Goal: Check status: Check status

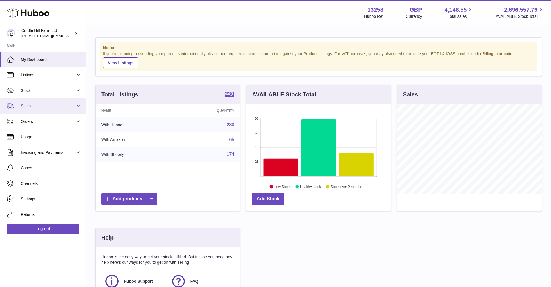
scroll to position [89, 145]
click at [43, 113] on link "Sales" at bounding box center [43, 105] width 86 height 15
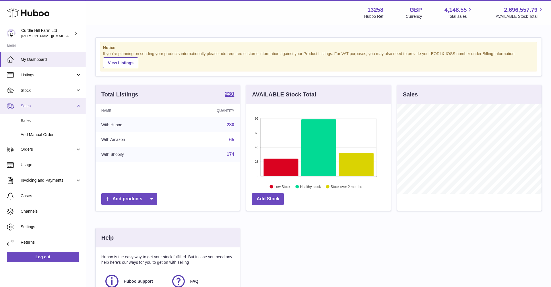
click at [27, 103] on span "Sales" at bounding box center [48, 105] width 55 height 5
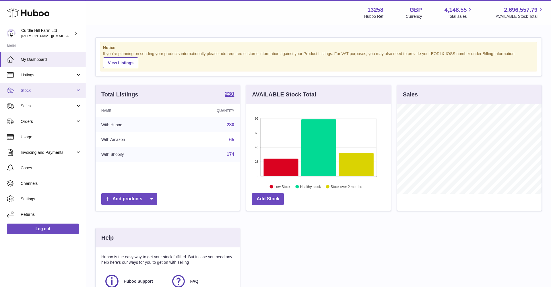
click at [29, 88] on span "Stock" at bounding box center [48, 90] width 55 height 5
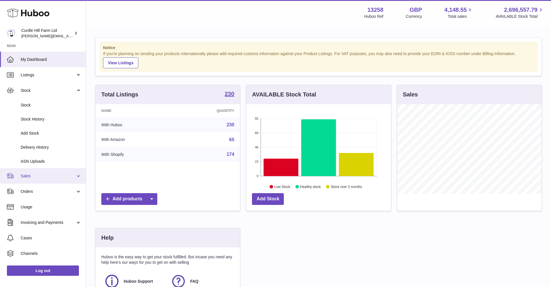
click at [47, 169] on link "Sales" at bounding box center [43, 175] width 86 height 15
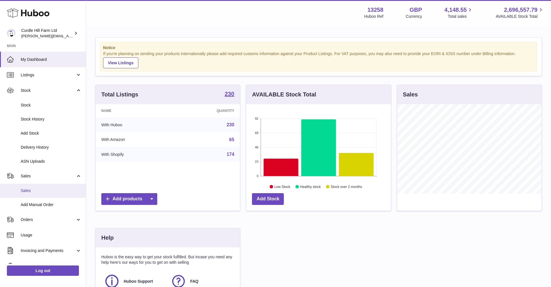
click at [46, 184] on link "Sales" at bounding box center [43, 191] width 86 height 14
click at [46, 188] on span "Sales" at bounding box center [51, 190] width 61 height 5
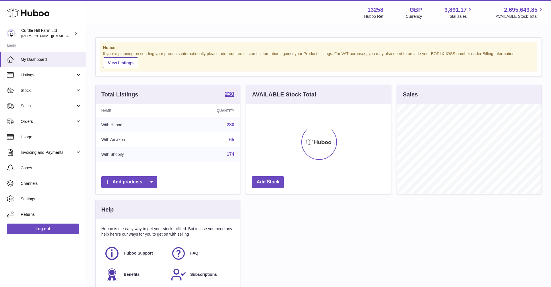
scroll to position [89, 145]
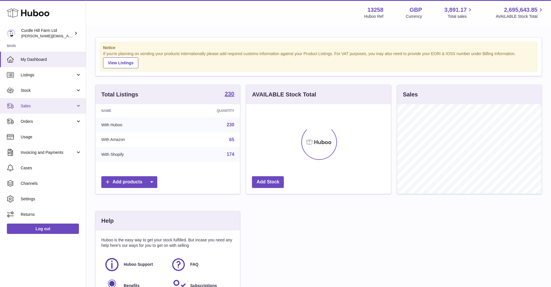
click at [47, 108] on span "Sales" at bounding box center [48, 105] width 55 height 5
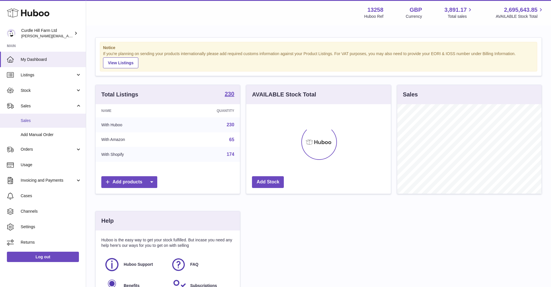
click at [38, 121] on span "Sales" at bounding box center [51, 120] width 61 height 5
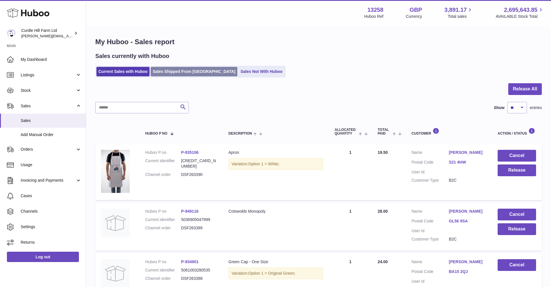
click at [172, 70] on link "Sales Shipped From [GEOGRAPHIC_DATA]" at bounding box center [194, 71] width 87 height 9
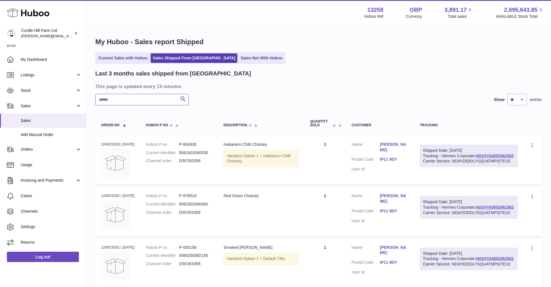
click at [151, 103] on input "text" at bounding box center [142, 99] width 94 height 11
paste input "*********"
type input "*********"
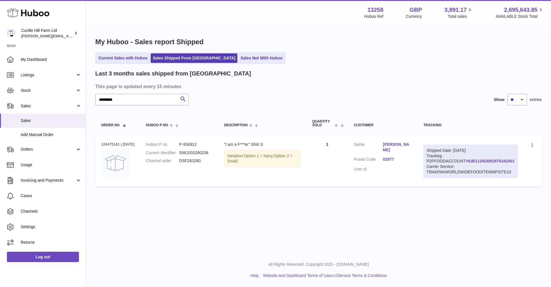
click at [476, 160] on link "HUB1120GB92876342401" at bounding box center [490, 161] width 48 height 5
click at [391, 159] on link "02977" at bounding box center [397, 159] width 29 height 5
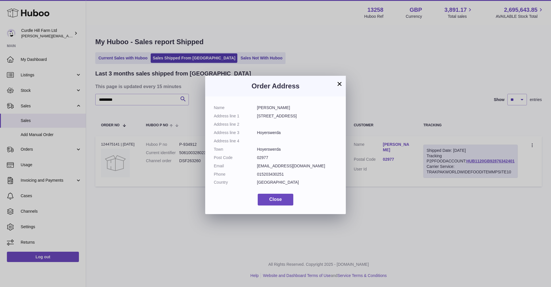
click at [341, 85] on button "×" at bounding box center [339, 83] width 7 height 7
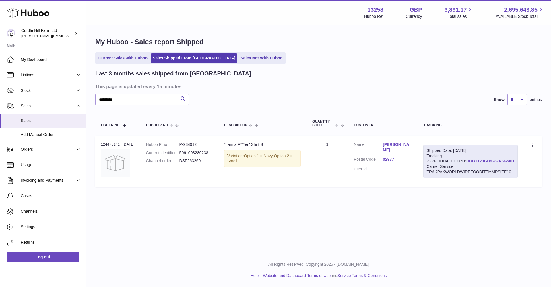
scroll to position [0, 0]
